Goal: Task Accomplishment & Management: Manage account settings

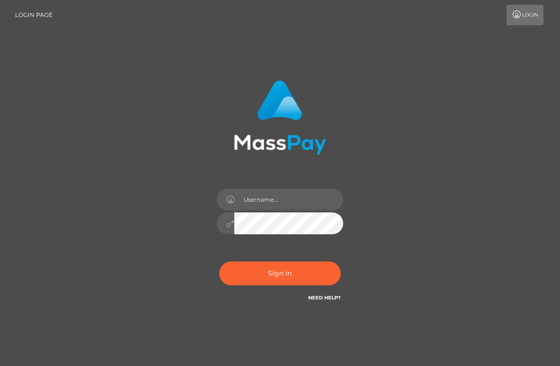
type input "[EMAIL_ADDRESS][DOMAIN_NAME]"
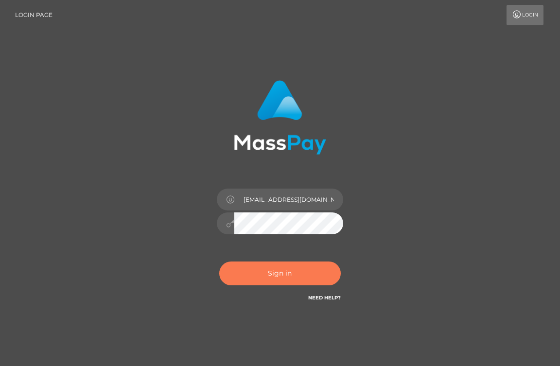
click at [275, 262] on button "Sign in" at bounding box center [280, 274] width 122 height 24
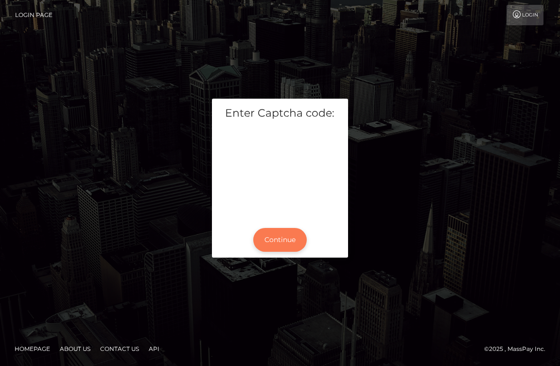
click at [277, 237] on button "Continue" at bounding box center [280, 240] width 54 height 24
click at [279, 244] on button "Continue" at bounding box center [280, 240] width 54 height 24
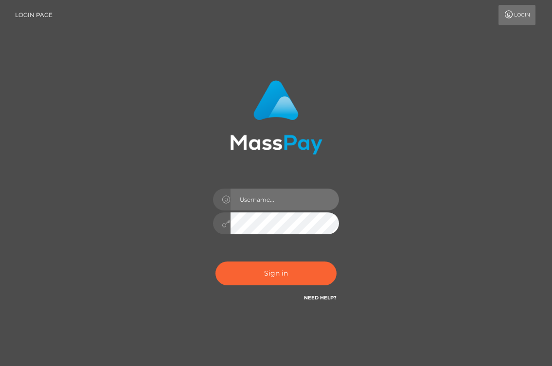
click at [259, 208] on input "text" at bounding box center [285, 200] width 109 height 22
type input "[EMAIL_ADDRESS][DOMAIN_NAME]"
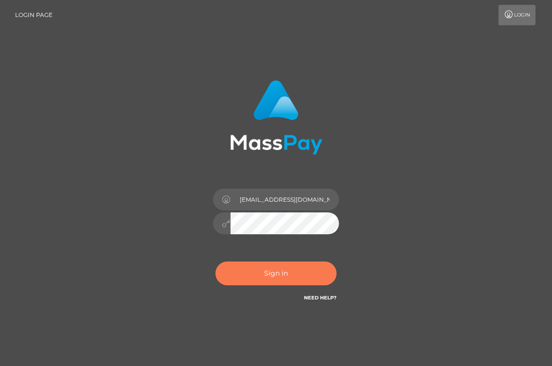
click at [268, 275] on button "Sign in" at bounding box center [277, 274] width 122 height 24
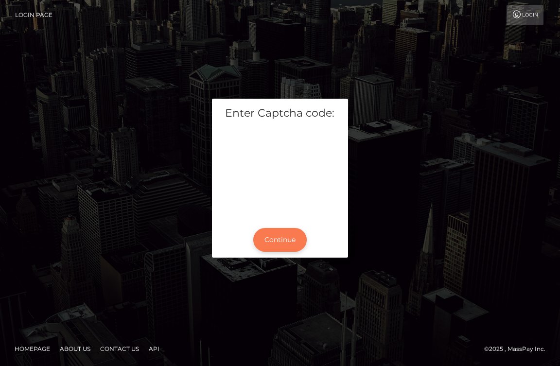
click at [282, 235] on button "Continue" at bounding box center [280, 240] width 54 height 24
click at [287, 244] on button "Continue" at bounding box center [280, 240] width 54 height 24
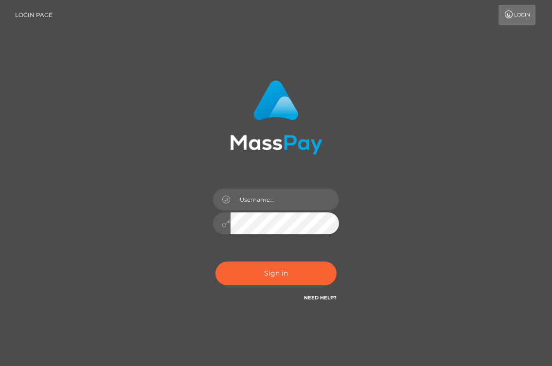
click at [509, 15] on icon at bounding box center [509, 15] width 10 height 8
type input "[EMAIL_ADDRESS][DOMAIN_NAME]"
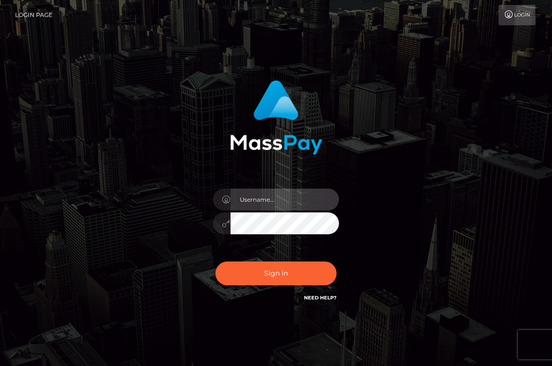
click at [270, 206] on input "text" at bounding box center [285, 200] width 109 height 22
type input "[EMAIL_ADDRESS][DOMAIN_NAME]"
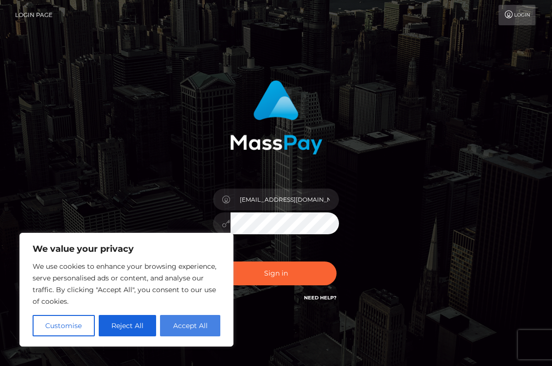
click at [205, 328] on button "Accept All" at bounding box center [190, 325] width 60 height 21
checkbox input "true"
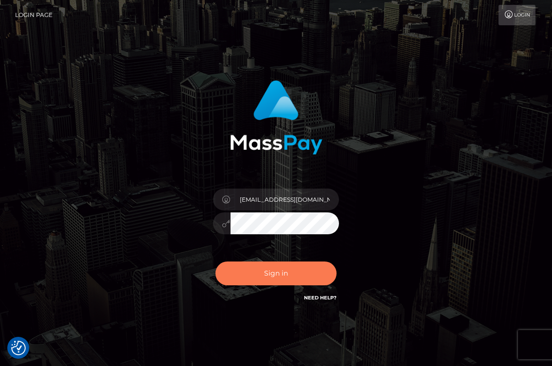
click at [275, 276] on button "Sign in" at bounding box center [277, 274] width 122 height 24
click at [279, 272] on button "Sign in" at bounding box center [277, 274] width 122 height 24
